Goal: Information Seeking & Learning: Learn about a topic

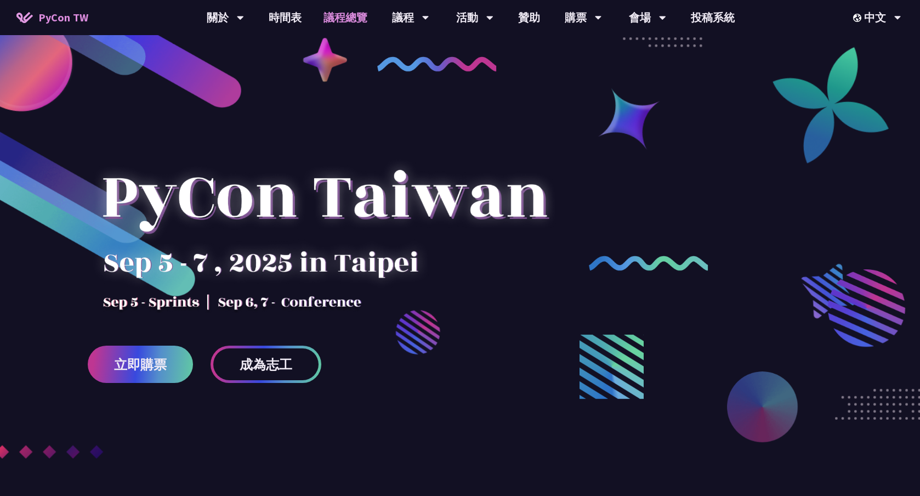
click at [360, 16] on link "議程總覽" at bounding box center [346, 17] width 66 height 35
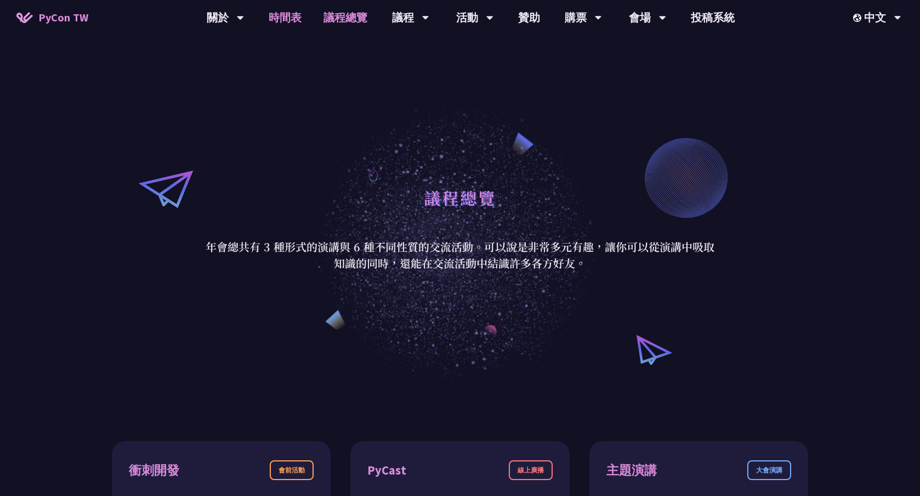
click at [302, 13] on link "時間表" at bounding box center [285, 17] width 55 height 35
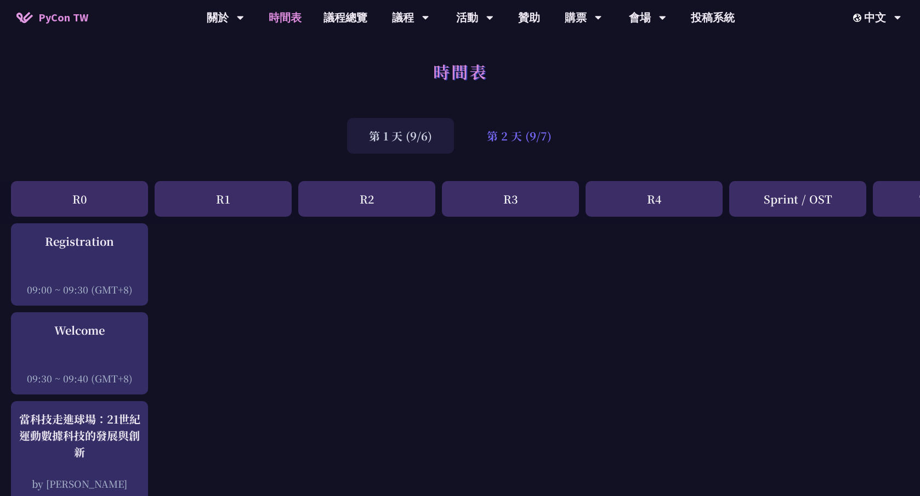
click at [538, 118] on div "第 2 天 (9/7)" at bounding box center [519, 136] width 109 height 36
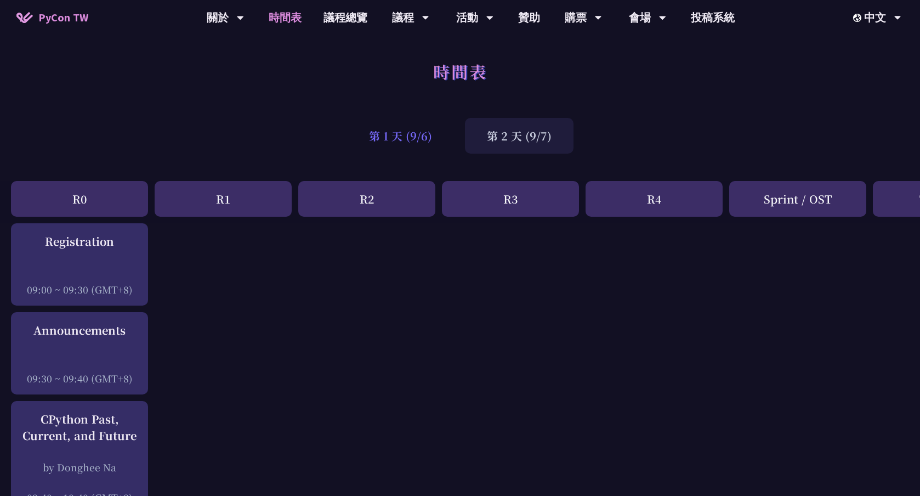
click at [443, 129] on div "第 1 天 (9/6)" at bounding box center [400, 136] width 107 height 36
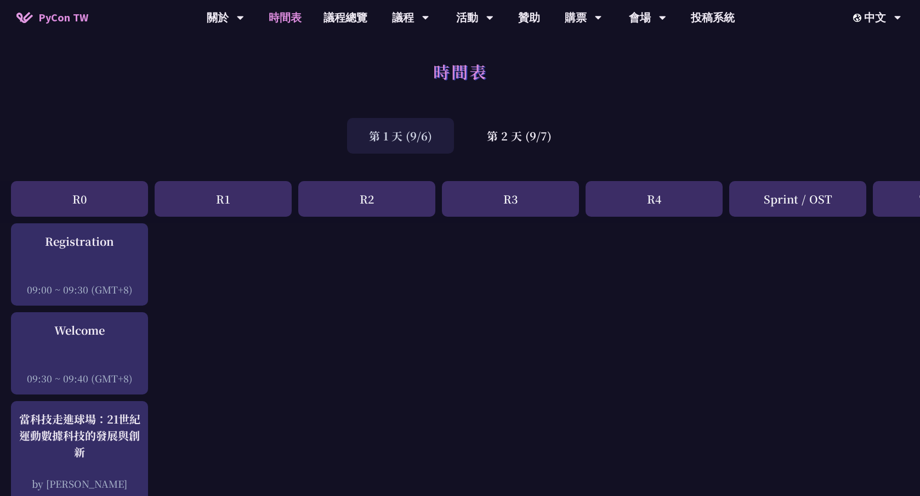
click at [421, 133] on div "第 1 天 (9/6)" at bounding box center [400, 136] width 107 height 36
click at [511, 144] on div "第 2 天 (9/7)" at bounding box center [519, 136] width 109 height 36
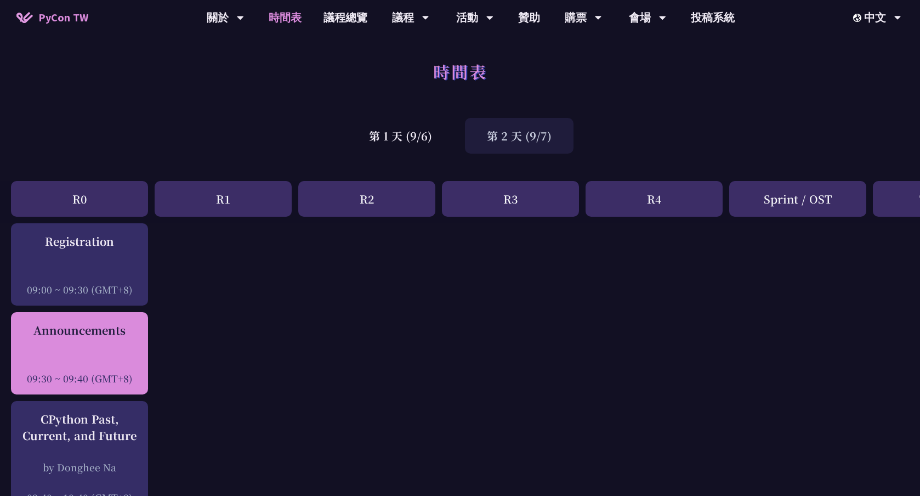
click at [86, 340] on div "Announcements 09:30 ~ 09:40 (GMT+8)" at bounding box center [79, 353] width 126 height 63
click at [62, 322] on div "Announcements" at bounding box center [79, 330] width 126 height 16
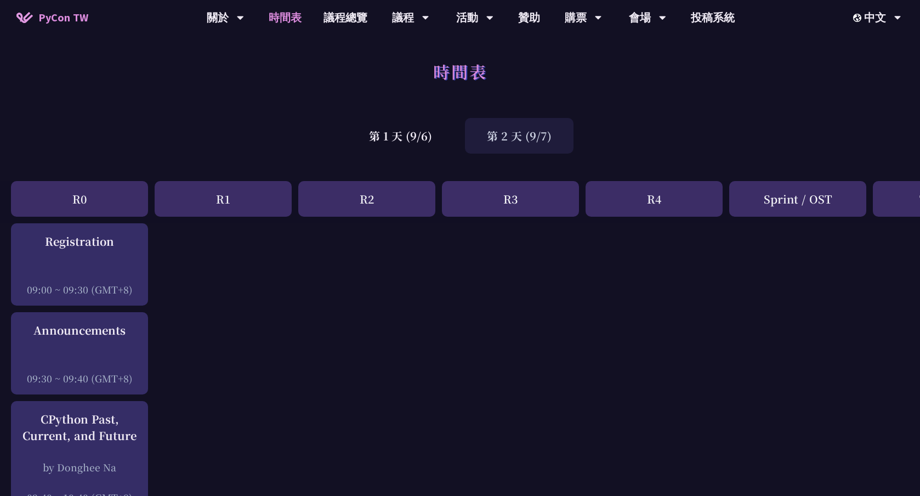
copy div "Announcements"
